Goal: Task Accomplishment & Management: Manage account settings

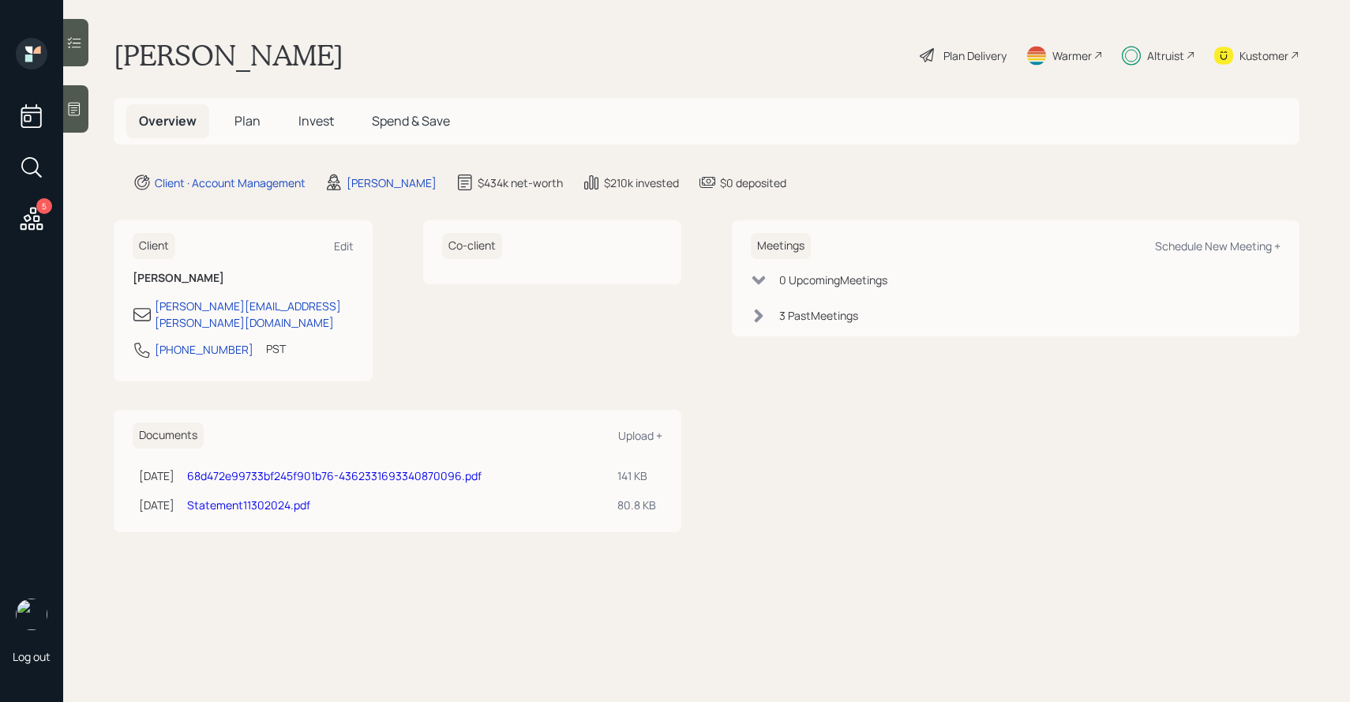
click at [322, 129] on span "Invest" at bounding box center [316, 120] width 36 height 17
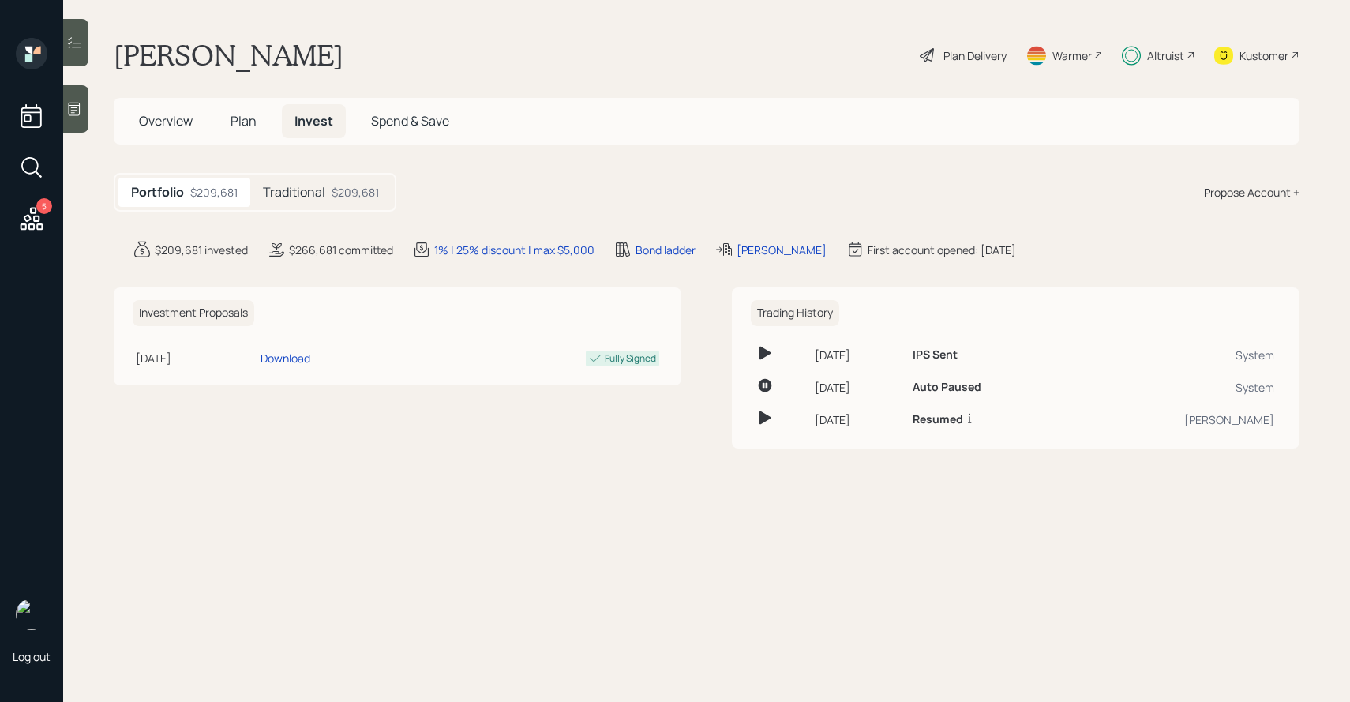
click at [299, 167] on main "[PERSON_NAME] Plan Delivery Warmer Altruist Kustomer Overview Plan Invest Spend…" at bounding box center [706, 351] width 1287 height 702
click at [299, 190] on h5 "Traditional" at bounding box center [294, 192] width 62 height 15
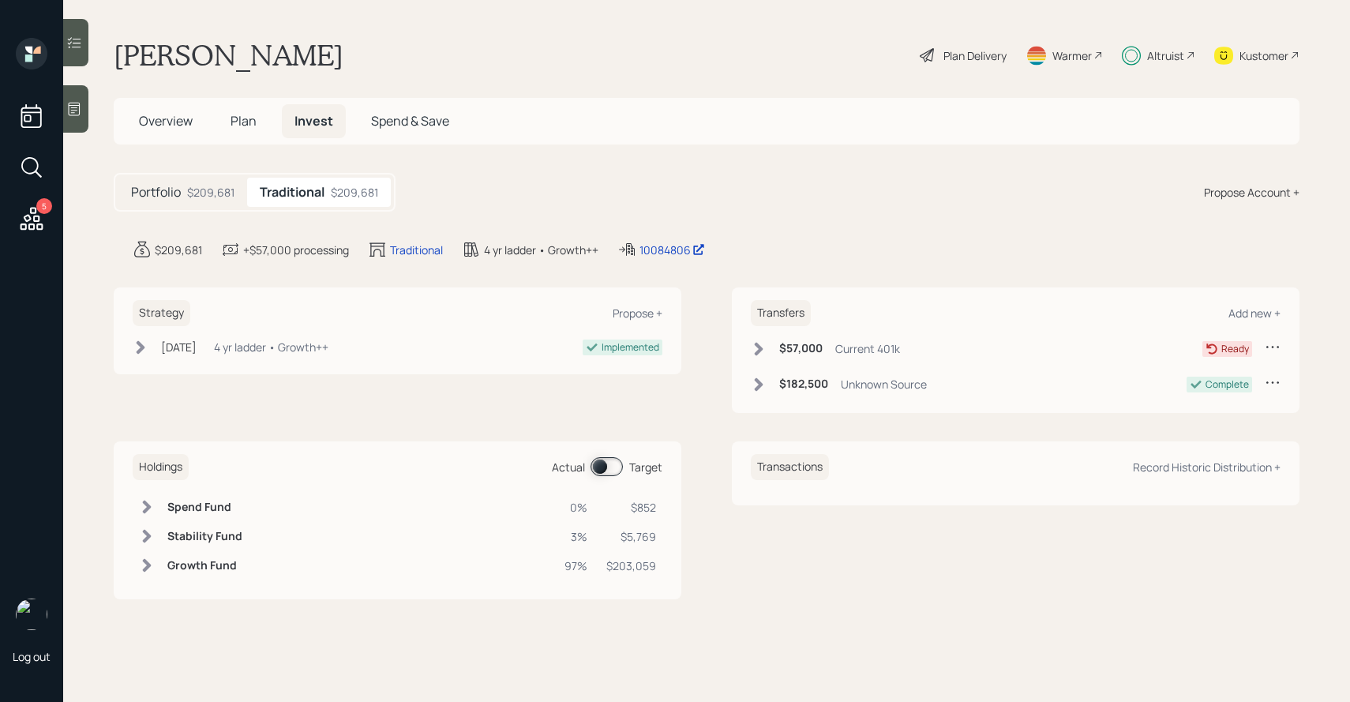
click at [617, 470] on span at bounding box center [606, 466] width 32 height 19
click at [617, 463] on span at bounding box center [606, 466] width 32 height 19
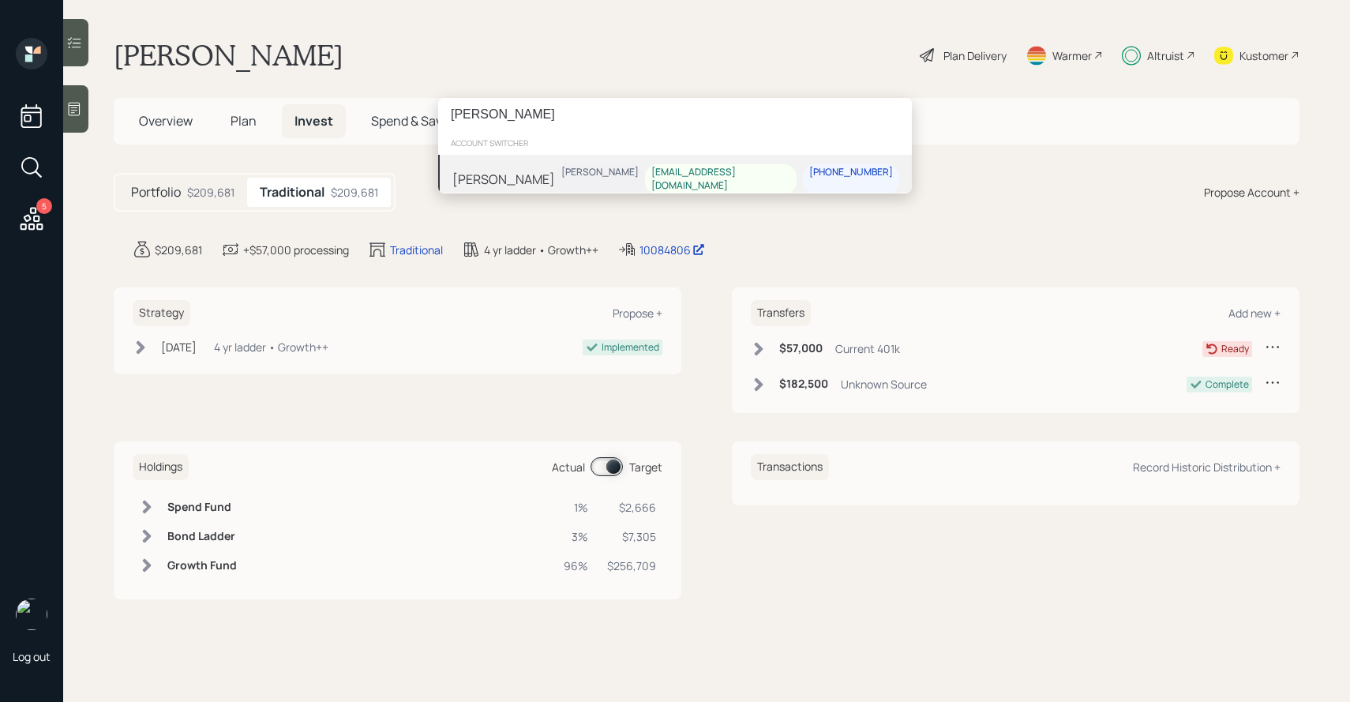
type input "[PERSON_NAME]"
